Goal: Transaction & Acquisition: Purchase product/service

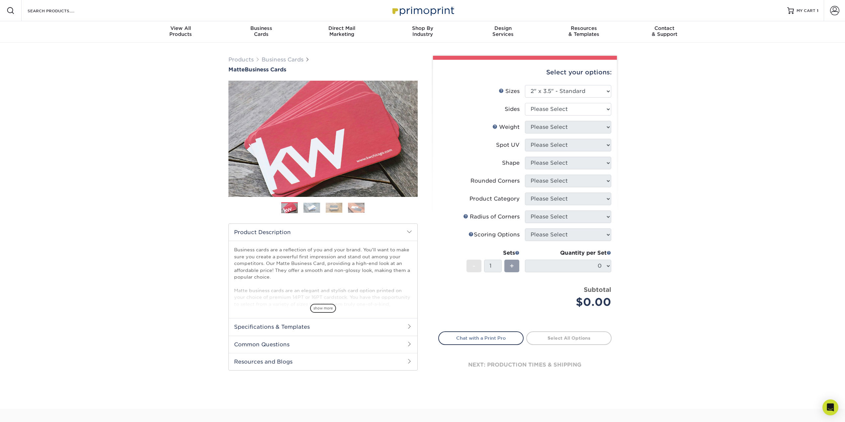
select select "2.00x3.50"
click at [570, 112] on select "Please Select Print Both Sides Print Front Only" at bounding box center [568, 109] width 86 height 13
select select "13abbda7-1d64-4f25-8bb2-c179b224825d"
click at [525, 103] on select "Please Select Print Both Sides Print Front Only" at bounding box center [568, 109] width 86 height 13
click at [563, 127] on select "Please Select 16PT 14PT" at bounding box center [568, 127] width 86 height 13
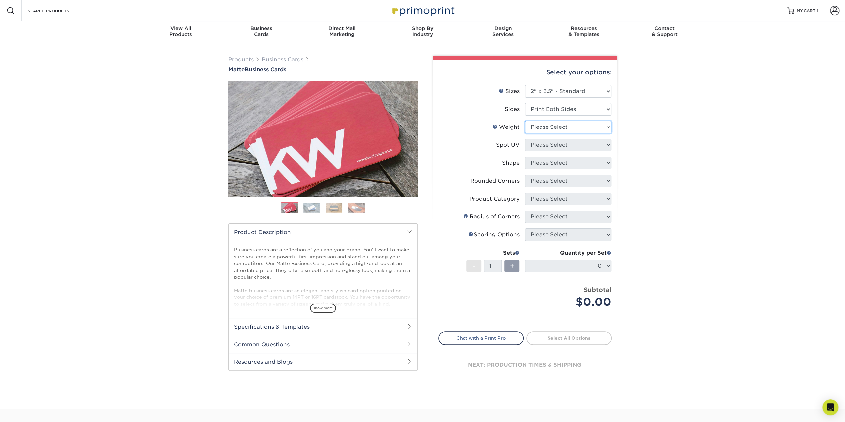
select select "16PT"
click at [525, 121] on select "Please Select 16PT 14PT" at bounding box center [568, 127] width 86 height 13
click at [557, 144] on select "Please Select No Spot UV Front and Back (Both Sides) Front Only Back Only" at bounding box center [568, 145] width 86 height 13
select select "0"
click at [525, 139] on select "Please Select No Spot UV Front and Back (Both Sides) Front Only Back Only" at bounding box center [568, 145] width 86 height 13
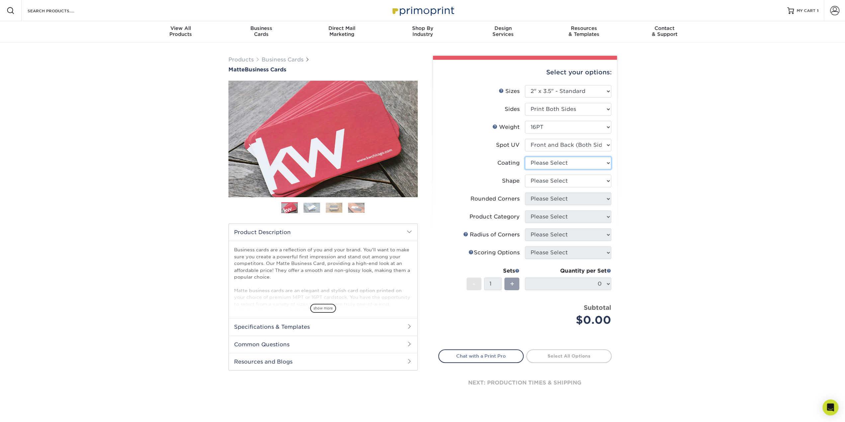
click at [558, 163] on select at bounding box center [568, 163] width 86 height 13
select select "121bb7b5-3b4d-429f-bd8d-bbf80e953313"
click at [525, 157] on select at bounding box center [568, 163] width 86 height 13
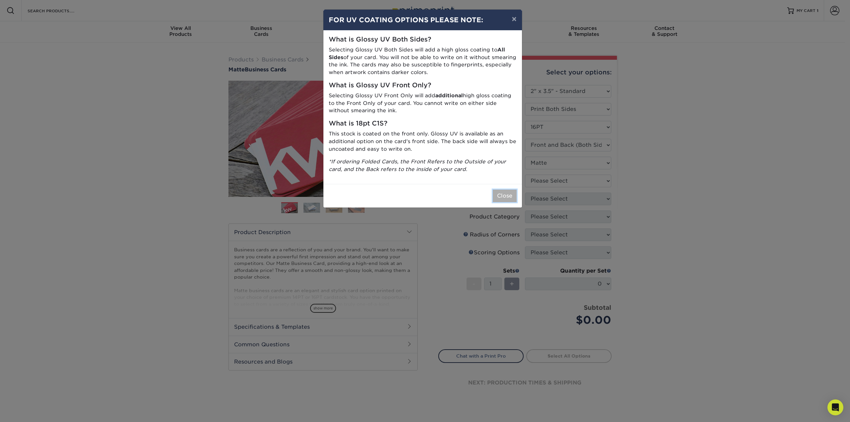
click at [505, 195] on button "Close" at bounding box center [505, 196] width 24 height 13
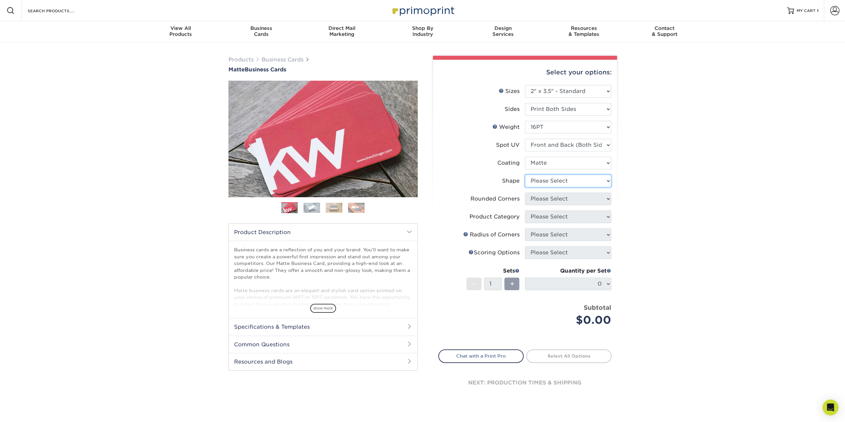
click at [575, 178] on select "Please Select Standard" at bounding box center [568, 181] width 86 height 13
select select "standard"
click at [525, 175] on select "Please Select Standard" at bounding box center [568, 181] width 86 height 13
click at [565, 200] on select "Please Select Yes - Round 2 Corners Yes - Round 4 Corners No" at bounding box center [568, 199] width 86 height 13
select select "0"
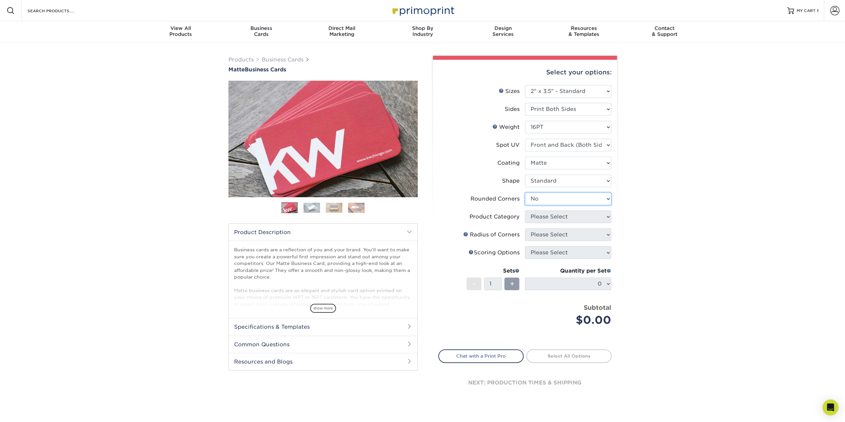
click at [525, 193] on select "Please Select Yes - Round 2 Corners Yes - Round 4 Corners No" at bounding box center [568, 199] width 86 height 13
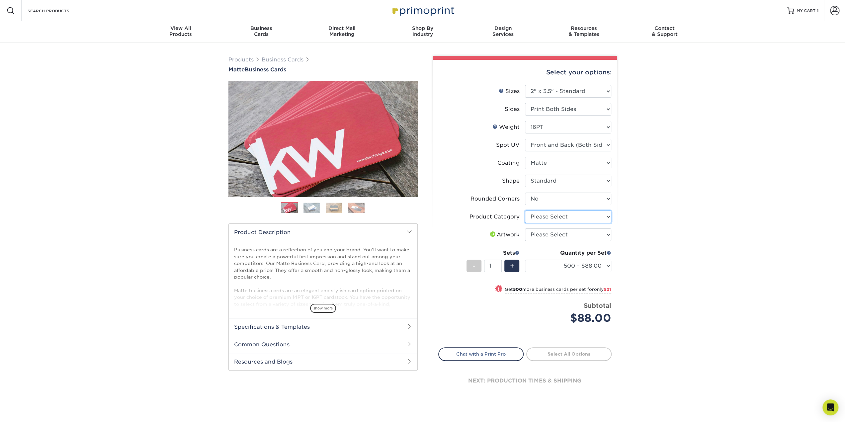
click at [559, 219] on select "Please Select Business Cards" at bounding box center [568, 217] width 86 height 13
select select "3b5148f1-0588-4f88-a218-97bcfdce65c1"
click at [525, 211] on select "Please Select Business Cards" at bounding box center [568, 217] width 86 height 13
click at [566, 234] on select "Please Select I will upload files I need a design - $100" at bounding box center [568, 234] width 86 height 13
select select "upload"
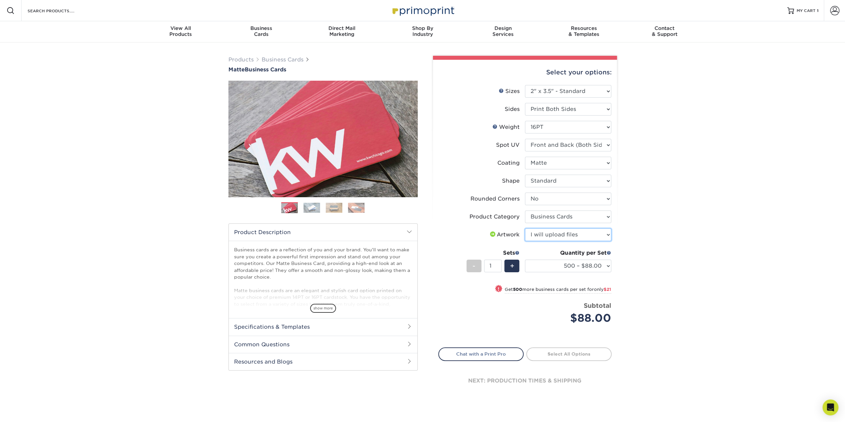
click at [525, 228] on select "Please Select I will upload files I need a design - $100" at bounding box center [568, 234] width 86 height 13
click at [563, 353] on link "Proceed to Shipping" at bounding box center [568, 353] width 85 height 12
type input "Set 1"
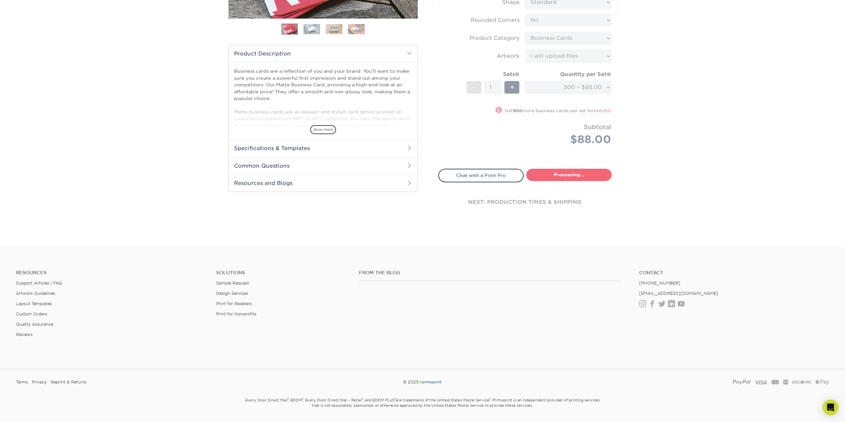
select select "84b0d15f-6b65-4aa4-bc5a-4a65d7730aad"
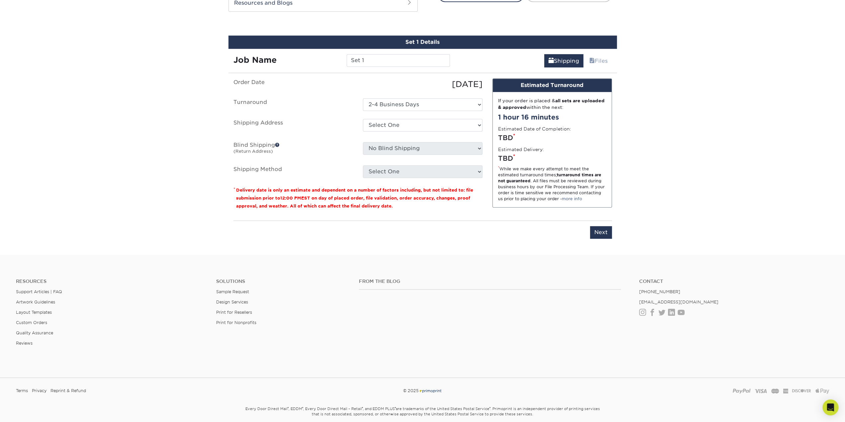
scroll to position [365, 0]
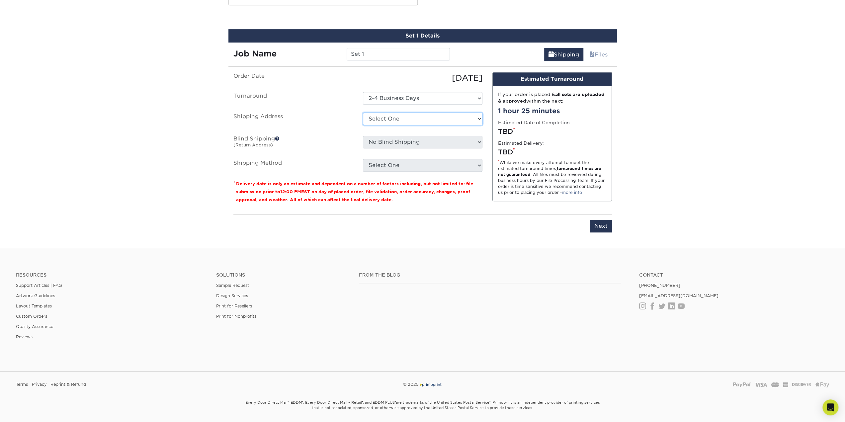
click at [412, 122] on select "Select One [PERSON_NAME] [GEOGRAPHIC_DATA] + Add New Address - Login" at bounding box center [423, 119] width 120 height 13
select select "286578"
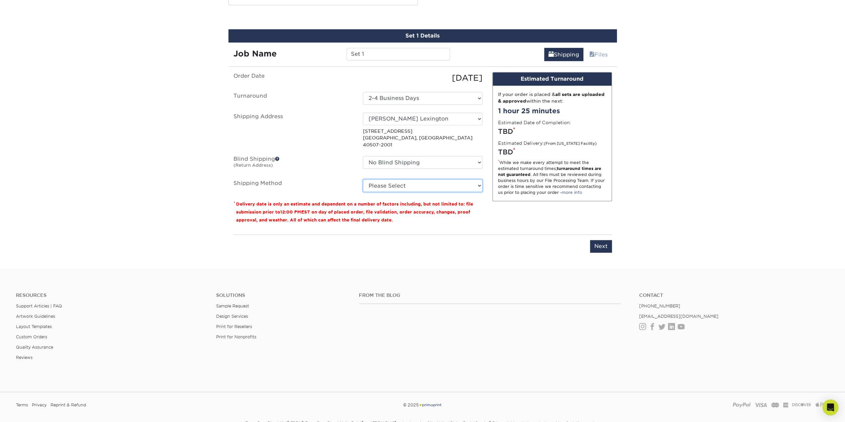
click at [399, 179] on select "Please Select Ground Shipping (+$8.96) 3 Day Shipping Service (+$15.34) 2 Day A…" at bounding box center [423, 185] width 120 height 13
select select "03"
click at [363, 179] on select "Please Select Ground Shipping (+$8.96) 3 Day Shipping Service (+$15.34) 2 Day A…" at bounding box center [423, 185] width 120 height 13
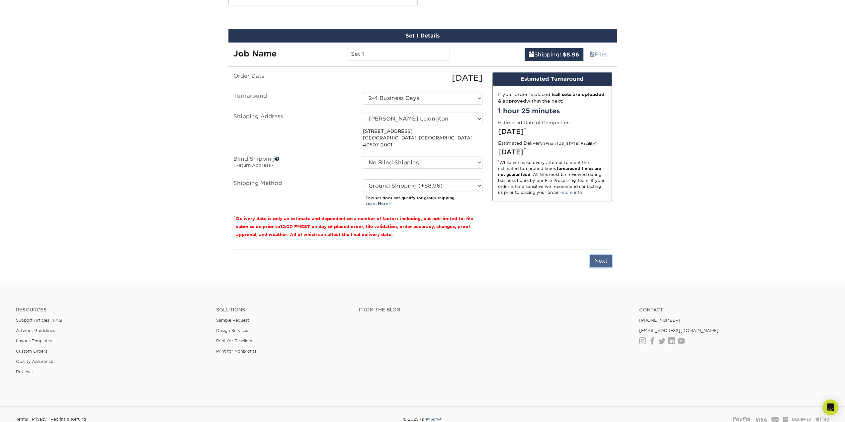
click at [607, 255] on input "Next" at bounding box center [601, 261] width 22 height 13
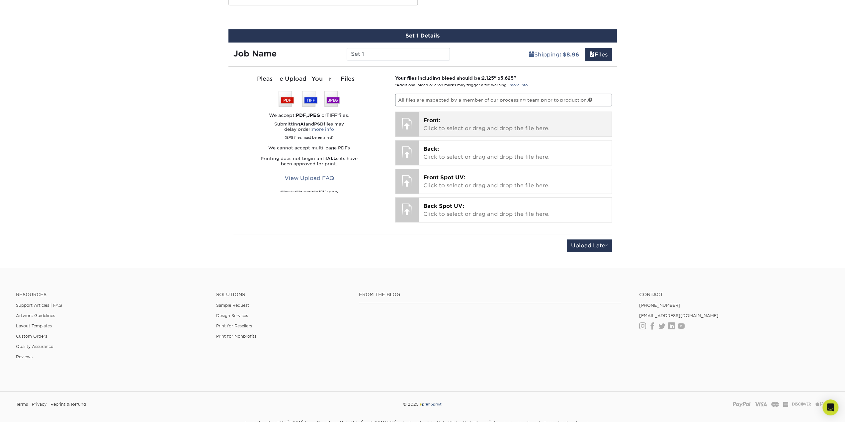
click at [456, 122] on p "Front: Click to select or drag and drop the file here." at bounding box center [515, 125] width 184 height 16
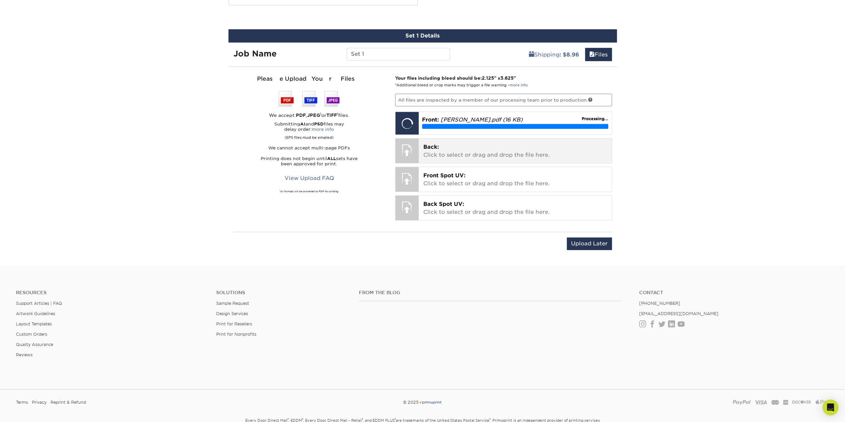
click at [446, 146] on p "Back: Click to select or drag and drop the file here." at bounding box center [515, 151] width 184 height 16
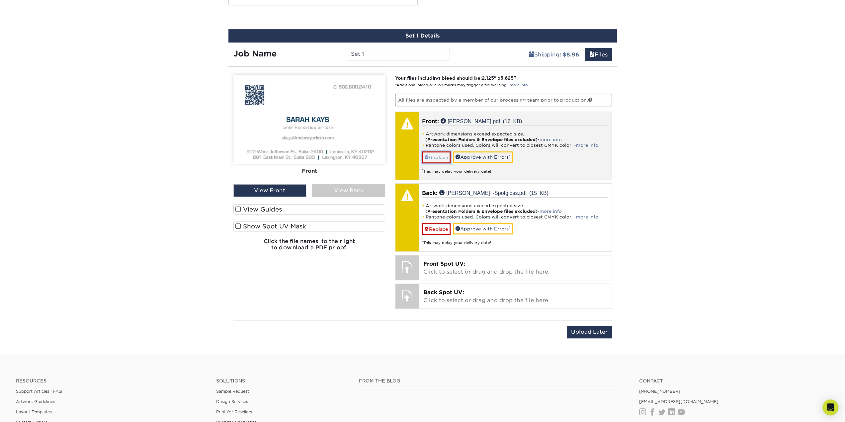
click at [442, 153] on link "Replace" at bounding box center [436, 157] width 29 height 12
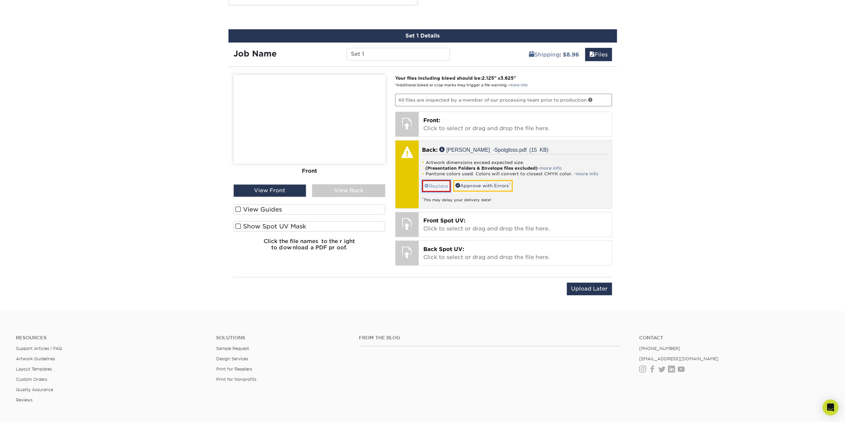
click at [434, 180] on link "Replace" at bounding box center [436, 186] width 29 height 12
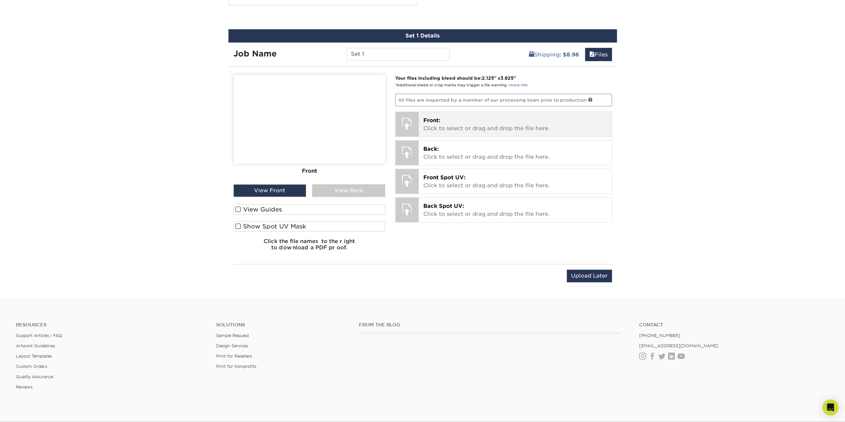
click at [458, 129] on p "Front: Click to select or drag and drop the file here." at bounding box center [515, 125] width 184 height 16
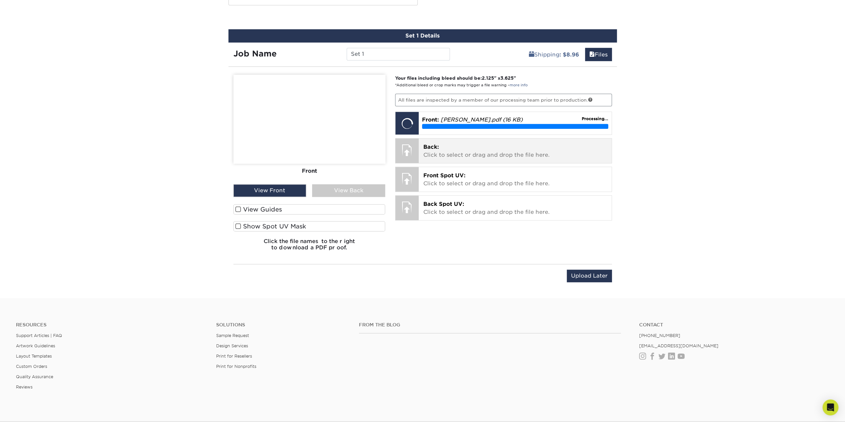
click at [448, 153] on p "Back: Click to select or drag and drop the file here." at bounding box center [515, 151] width 184 height 16
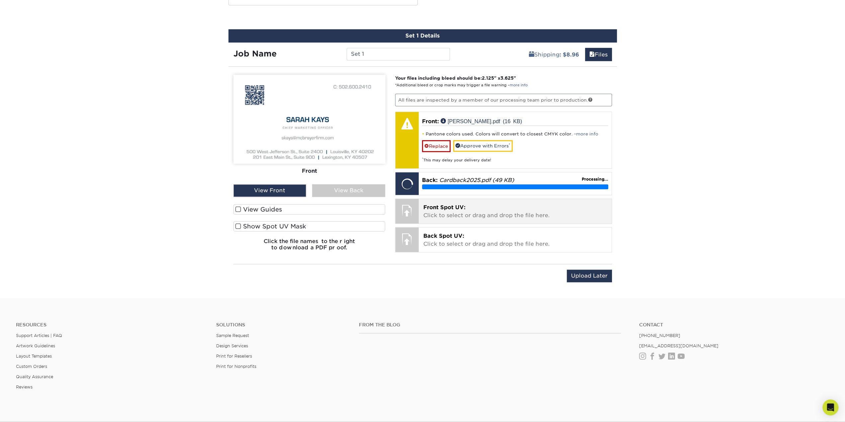
click at [469, 212] on p "Front Spot UV: Click to select or drag and drop the file here." at bounding box center [515, 212] width 184 height 16
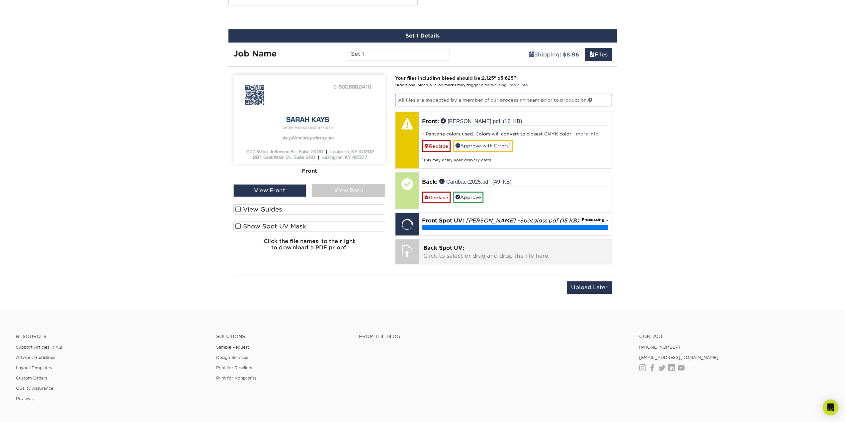
click at [462, 255] on p "Back Spot UV: Click to select or drag and drop the file here." at bounding box center [515, 252] width 184 height 16
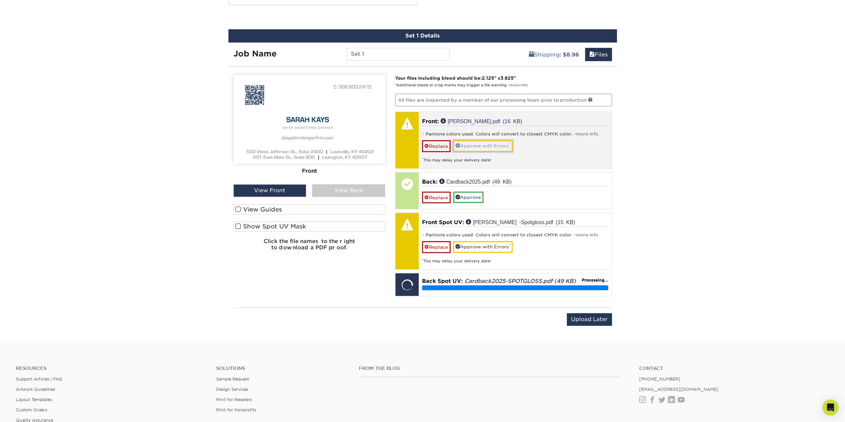
click at [484, 144] on link "Approve with Errors *" at bounding box center [482, 145] width 59 height 11
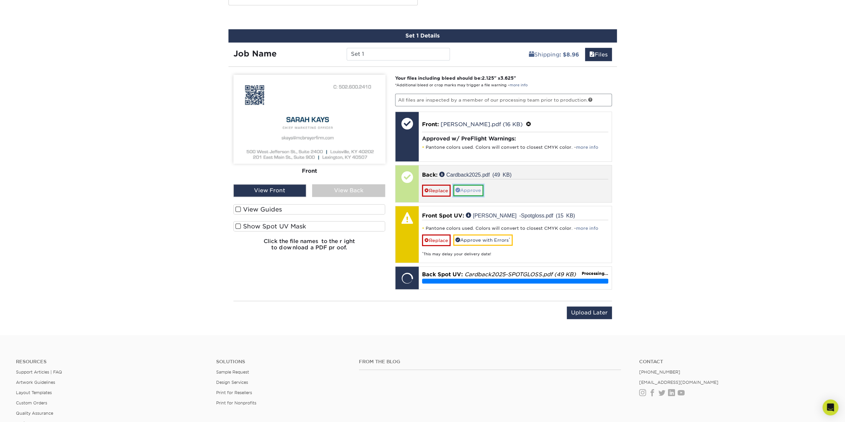
click at [471, 187] on link "Approve" at bounding box center [468, 190] width 30 height 11
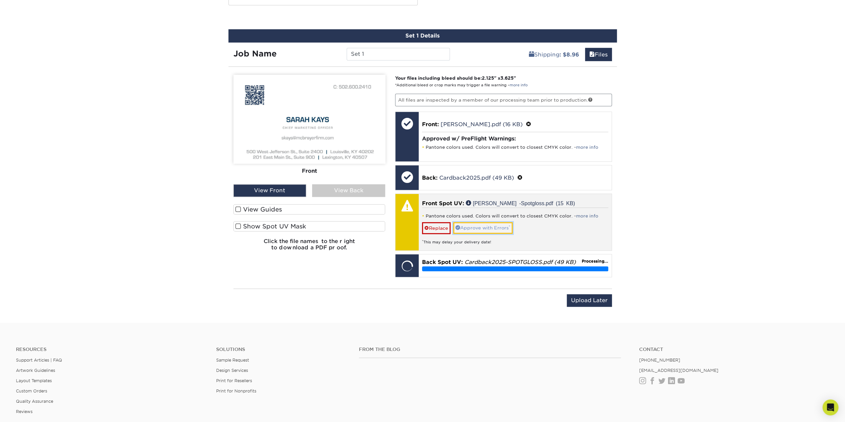
click at [485, 228] on link "Approve with Errors *" at bounding box center [482, 227] width 59 height 11
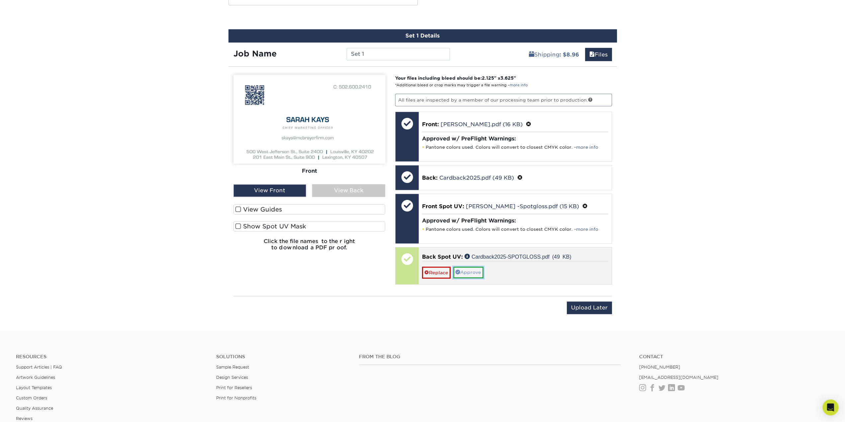
click at [476, 268] on link "Approve" at bounding box center [468, 272] width 30 height 11
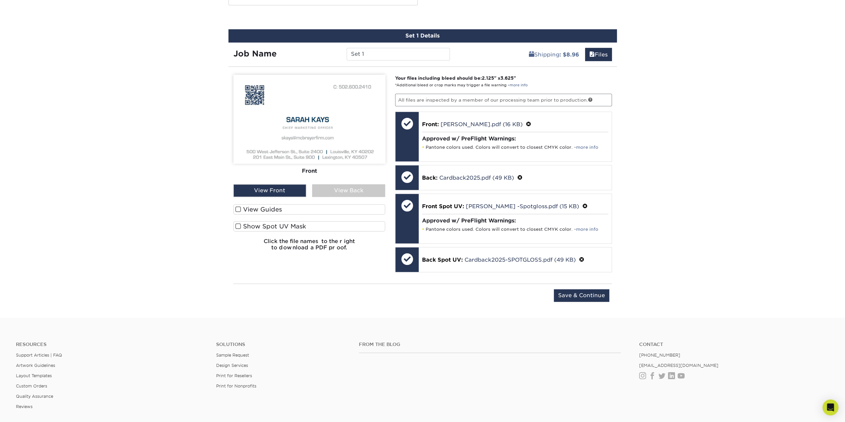
click at [261, 224] on label "Show Spot UV Mask" at bounding box center [309, 226] width 152 height 10
click at [0, 0] on input "Show Spot UV Mask" at bounding box center [0, 0] width 0 height 0
click at [261, 224] on label "Show Spot UV Mask" at bounding box center [309, 226] width 152 height 10
click at [0, 0] on input "Show Spot UV Mask" at bounding box center [0, 0] width 0 height 0
click at [261, 224] on label "Show Spot UV Mask" at bounding box center [309, 226] width 152 height 10
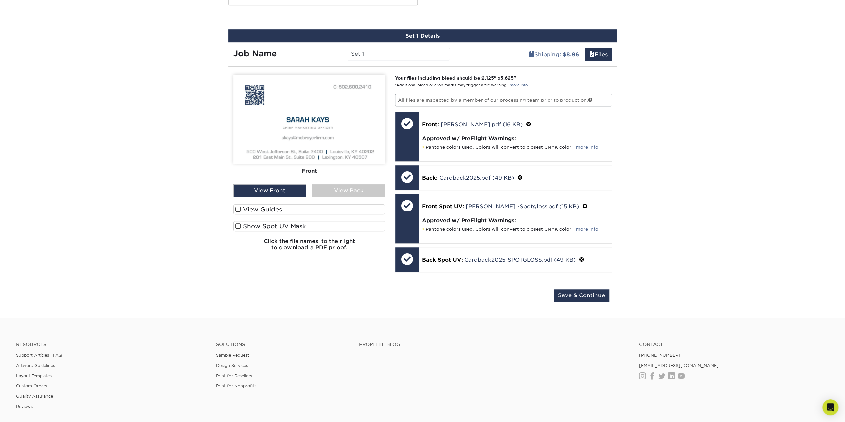
click at [0, 0] on input "Show Spot UV Mask" at bounding box center [0, 0] width 0 height 0
click at [261, 224] on label "Show Spot UV Mask" at bounding box center [309, 226] width 152 height 10
click at [0, 0] on input "Show Spot UV Mask" at bounding box center [0, 0] width 0 height 0
click at [261, 224] on label "Show Spot UV Mask" at bounding box center [309, 226] width 152 height 10
click at [0, 0] on input "Show Spot UV Mask" at bounding box center [0, 0] width 0 height 0
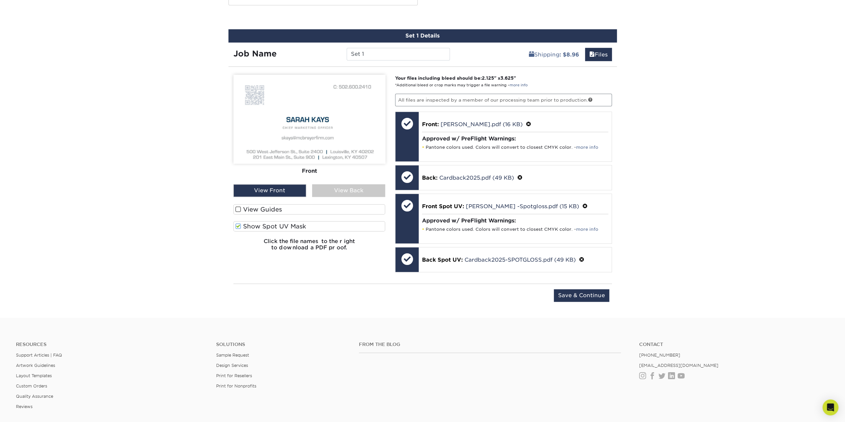
click at [261, 224] on label "Show Spot UV Mask" at bounding box center [309, 226] width 152 height 10
click at [0, 0] on input "Show Spot UV Mask" at bounding box center [0, 0] width 0 height 0
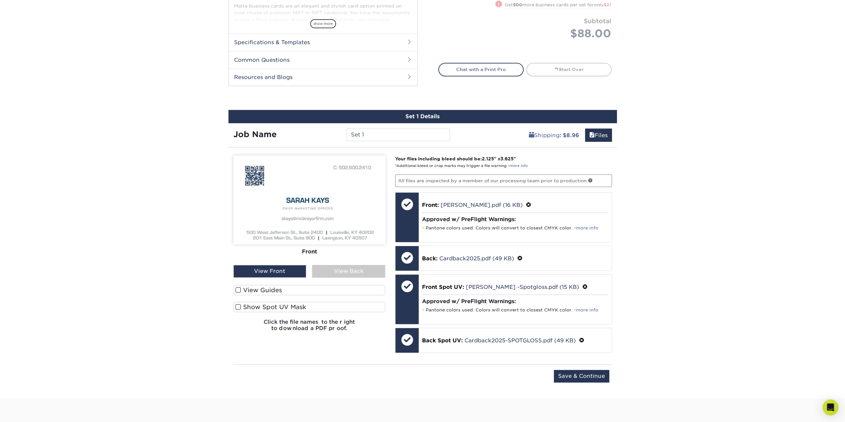
scroll to position [332, 0]
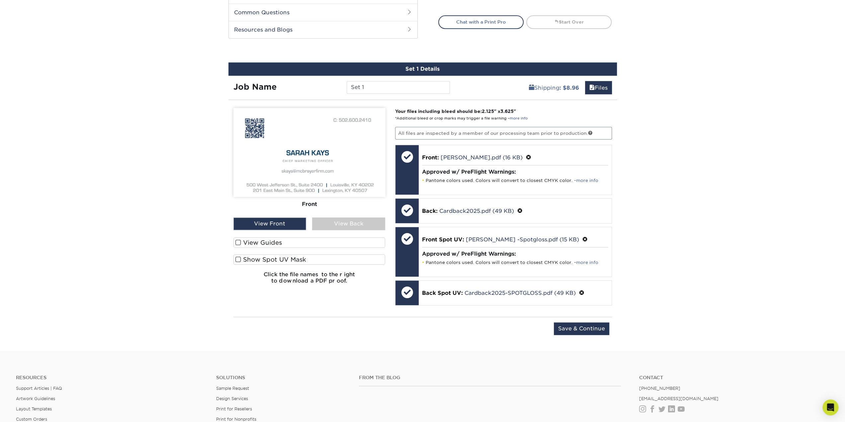
click at [327, 219] on div "View Back" at bounding box center [348, 224] width 73 height 13
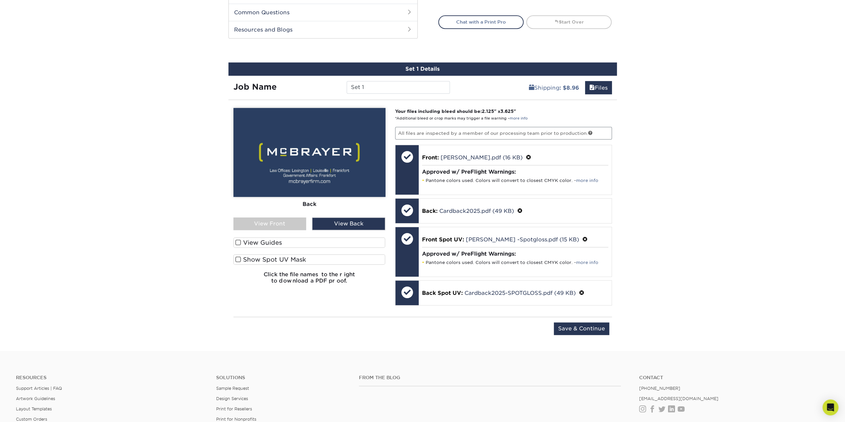
click at [252, 258] on label "Show Spot UV Mask" at bounding box center [309, 259] width 152 height 10
click at [0, 0] on input "Show Spot UV Mask" at bounding box center [0, 0] width 0 height 0
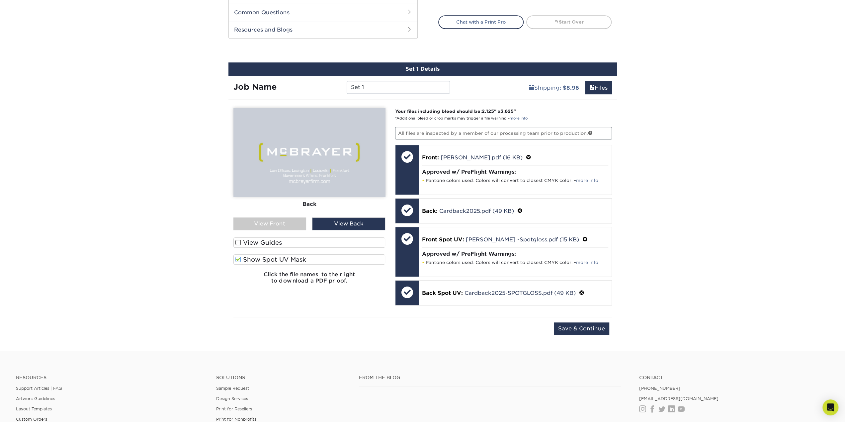
click at [252, 258] on label "Show Spot UV Mask" at bounding box center [309, 259] width 152 height 10
click at [0, 0] on input "Show Spot UV Mask" at bounding box center [0, 0] width 0 height 0
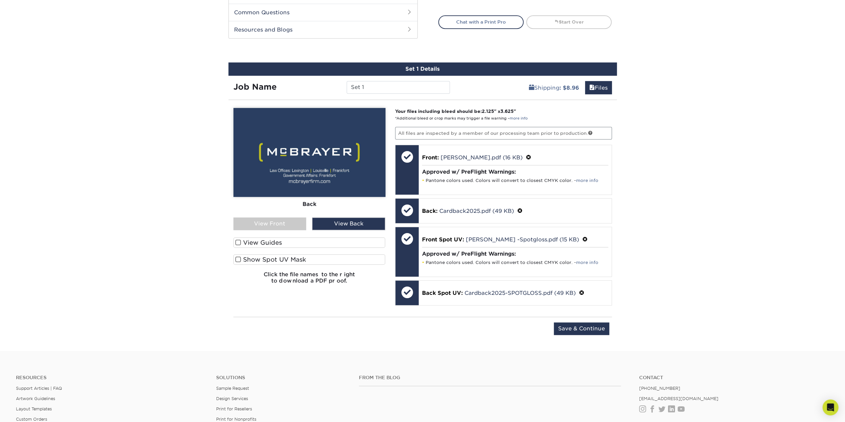
click at [252, 258] on label "Show Spot UV Mask" at bounding box center [309, 259] width 152 height 10
click at [0, 0] on input "Show Spot UV Mask" at bounding box center [0, 0] width 0 height 0
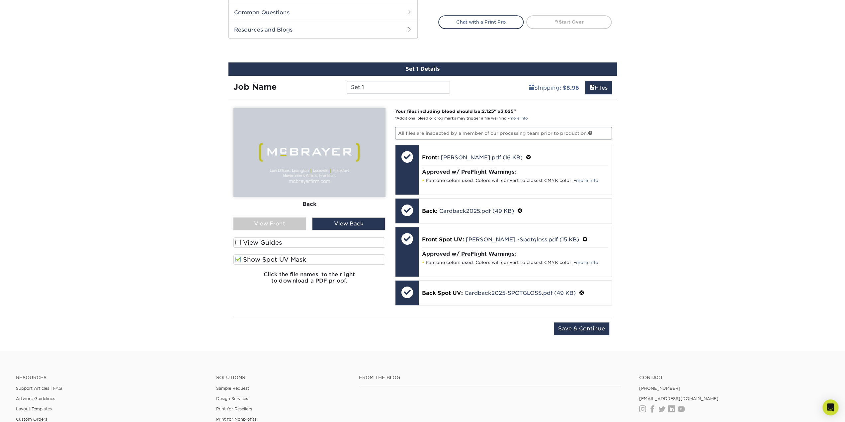
click at [252, 258] on label "Show Spot UV Mask" at bounding box center [309, 259] width 152 height 10
click at [0, 0] on input "Show Spot UV Mask" at bounding box center [0, 0] width 0 height 0
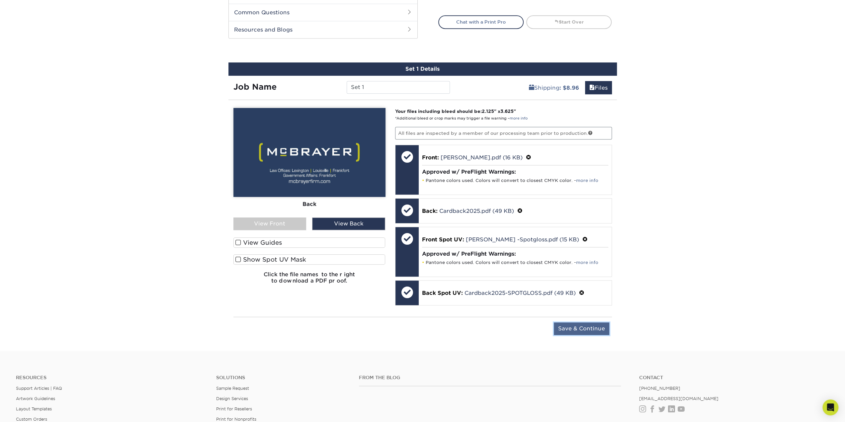
click at [562, 324] on input "Save & Continue" at bounding box center [581, 328] width 55 height 13
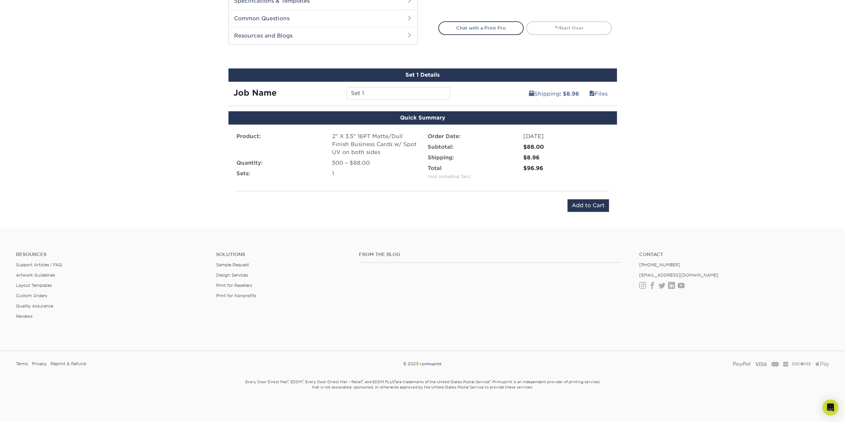
scroll to position [324, 0]
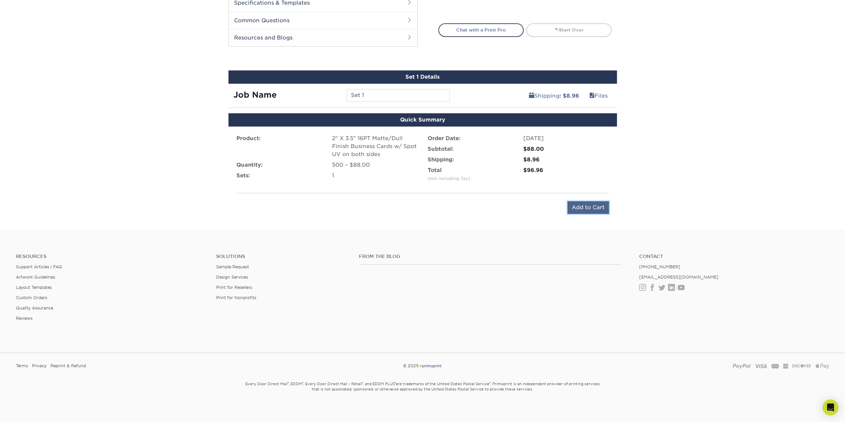
click at [601, 206] on input "Add to Cart" at bounding box center [589, 207] width 42 height 13
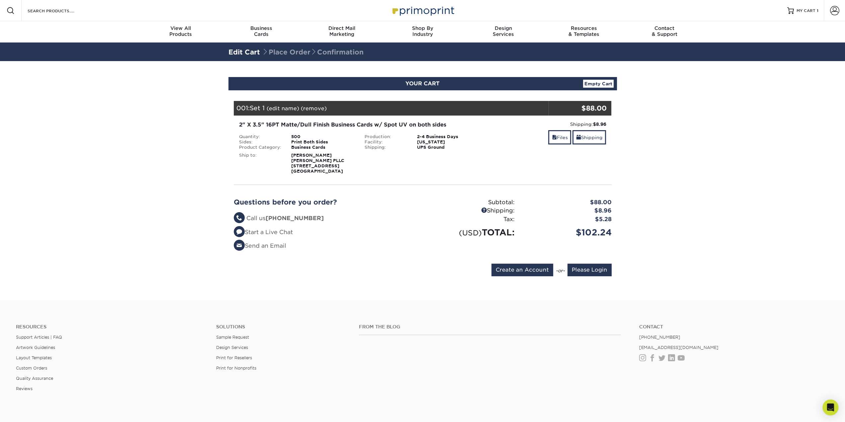
click at [278, 107] on link "(edit name)" at bounding box center [283, 108] width 33 height 6
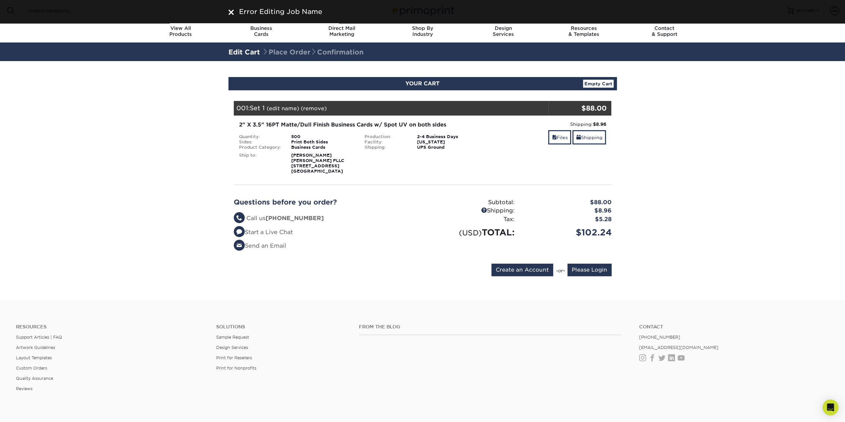
click at [278, 107] on link "(edit name)" at bounding box center [283, 108] width 33 height 6
click at [261, 107] on span "Set 1" at bounding box center [257, 107] width 15 height 7
click at [286, 110] on link "(edit name)" at bounding box center [283, 108] width 33 height 6
click at [314, 107] on link "(remove)" at bounding box center [314, 108] width 26 height 6
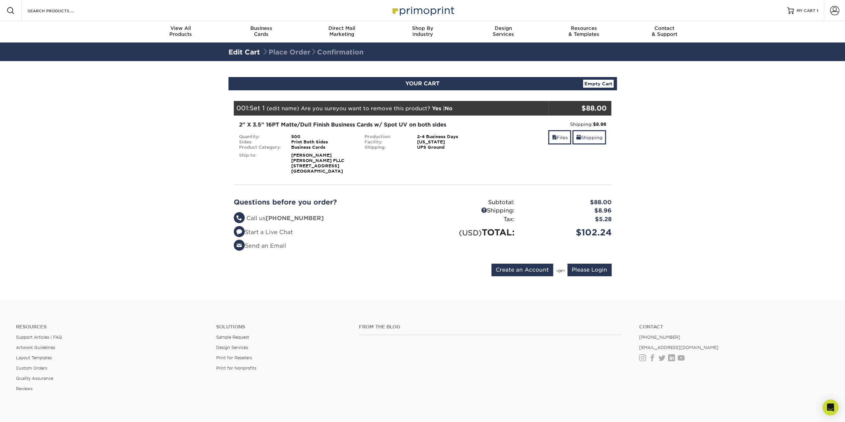
click at [450, 110] on link "No" at bounding box center [449, 108] width 8 height 6
click at [236, 108] on div "001: Set 1 (edit name) (remove) Are you sure you want to remove this product ? …" at bounding box center [391, 108] width 315 height 15
click at [280, 108] on link "(edit name)" at bounding box center [283, 108] width 33 height 6
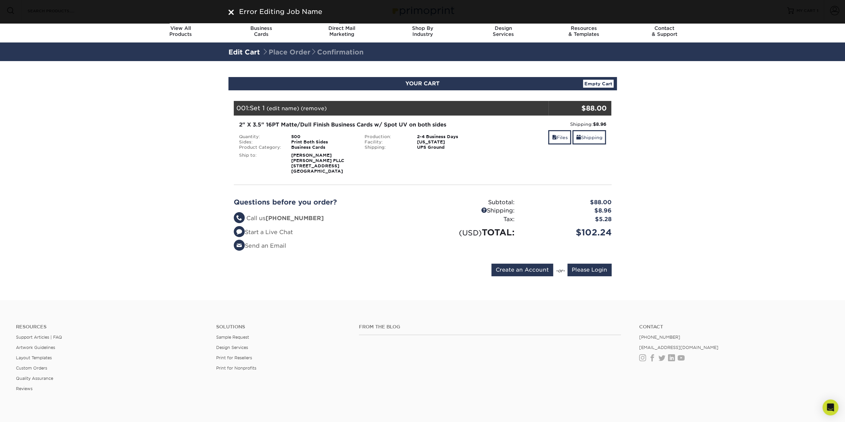
click at [231, 11] on img at bounding box center [230, 12] width 5 height 5
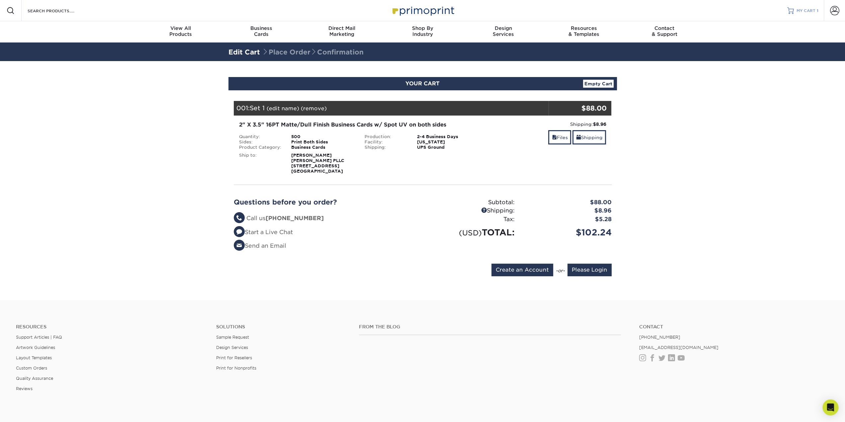
click at [800, 10] on span "MY CART" at bounding box center [806, 11] width 19 height 6
click at [556, 135] on link "Files" at bounding box center [559, 137] width 23 height 14
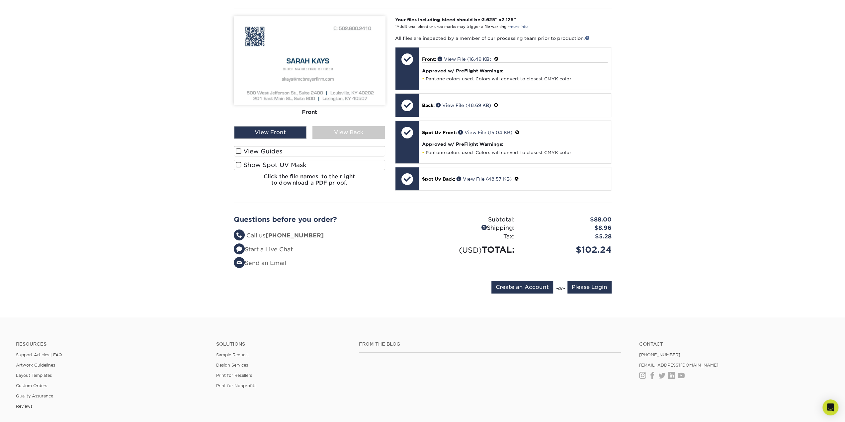
scroll to position [199, 0]
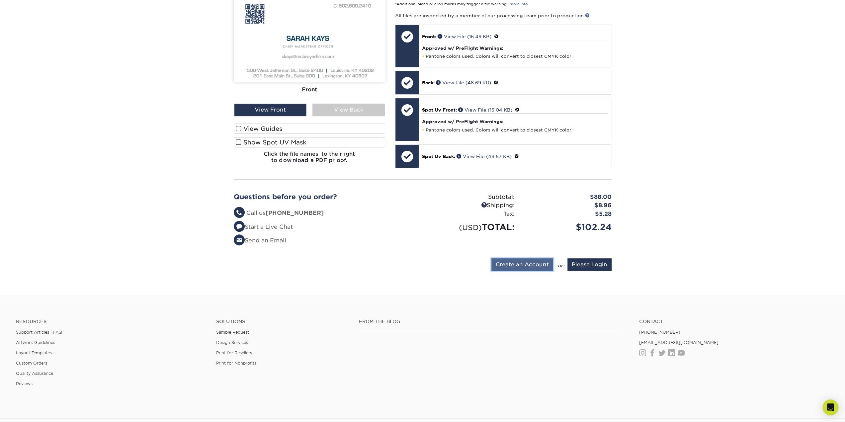
click at [536, 262] on input "Create an Account" at bounding box center [523, 264] width 62 height 13
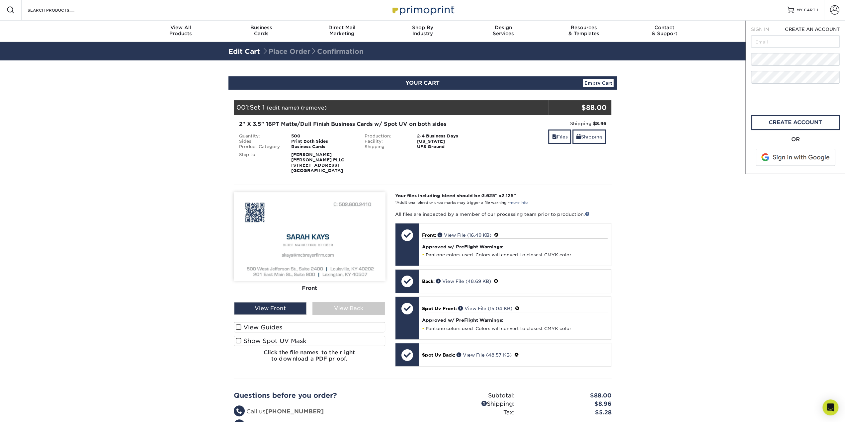
scroll to position [0, 0]
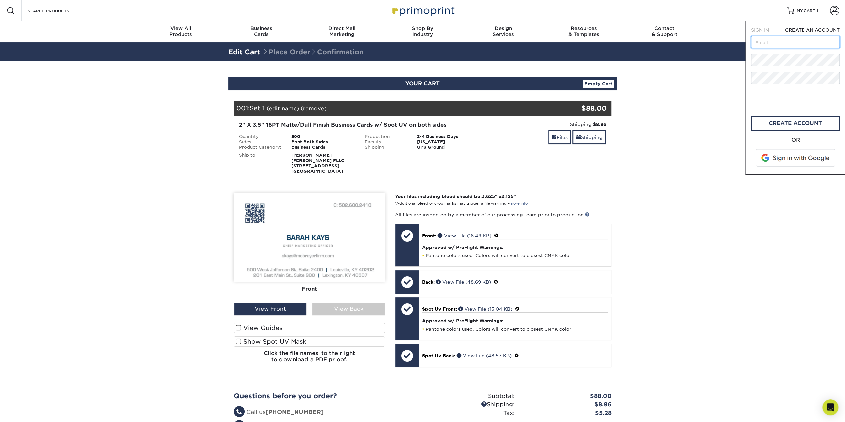
click at [770, 45] on input "text" at bounding box center [795, 42] width 89 height 13
type input "bpowers@mcbrayerfirm.com"
click at [787, 126] on link "create account" at bounding box center [795, 123] width 89 height 15
click at [169, 316] on section "YOUR CART Empty Cart Your Cart is Empty Account Login Create Account Contact Us…" at bounding box center [422, 277] width 845 height 433
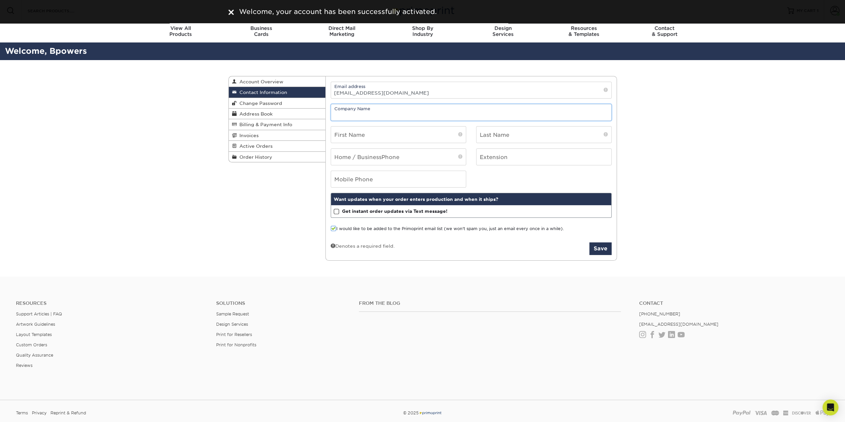
click at [406, 111] on input "text" at bounding box center [471, 112] width 280 height 16
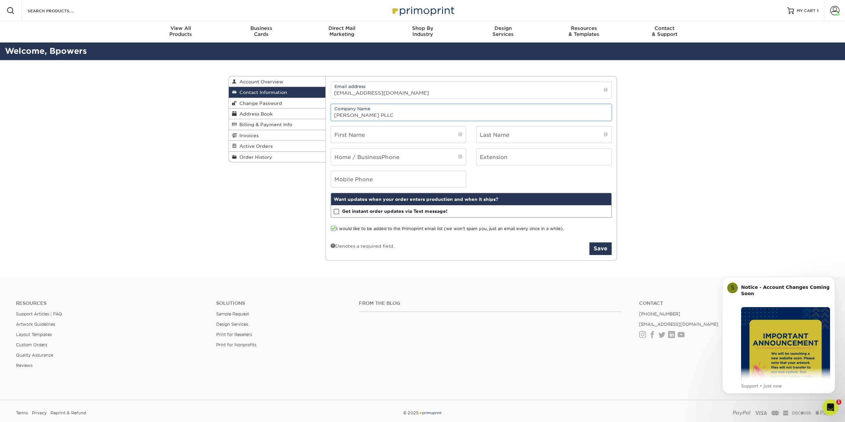
type input "[PERSON_NAME] PLLC"
type input "Brian"
type input "Powers"
type input "8595513627"
